Goal: Information Seeking & Learning: Learn about a topic

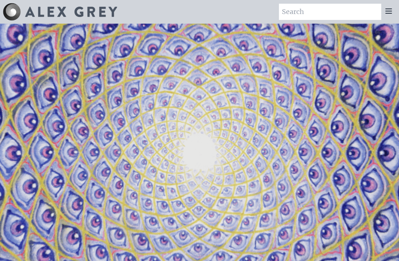
click at [329, 10] on input "search" at bounding box center [330, 12] width 102 height 16
type input "Fear"
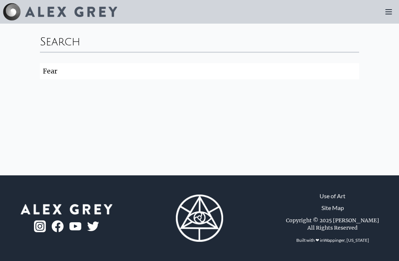
click at [288, 73] on input "Fear" at bounding box center [199, 71] width 319 height 16
type input "F"
type input "anxiety"
click at [94, 14] on img at bounding box center [71, 12] width 92 height 10
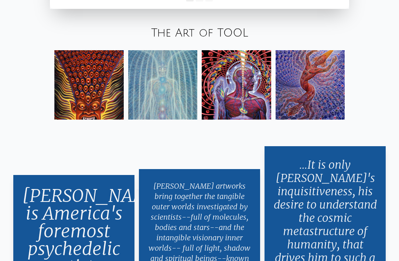
scroll to position [1134, 0]
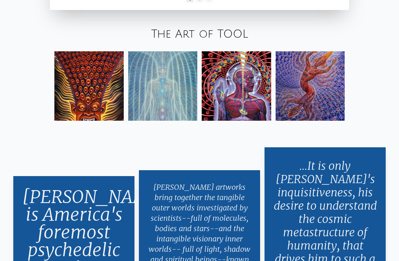
click at [96, 116] on img at bounding box center [88, 86] width 69 height 69
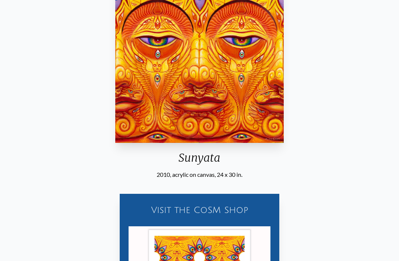
scroll to position [122, 0]
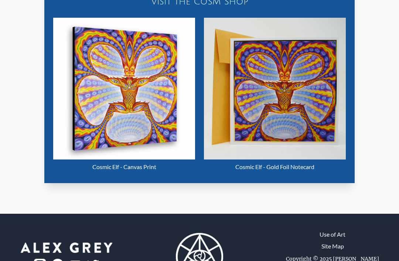
scroll to position [331, 0]
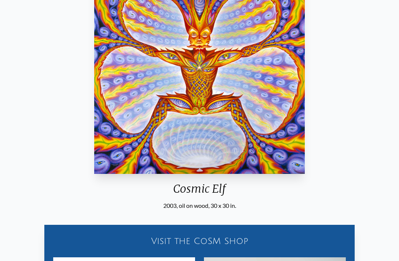
scroll to position [90, 0]
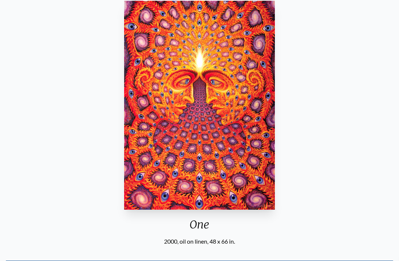
scroll to position [55, 0]
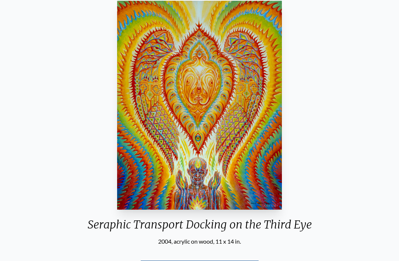
scroll to position [55, 0]
